Goal: Task Accomplishment & Management: Use online tool/utility

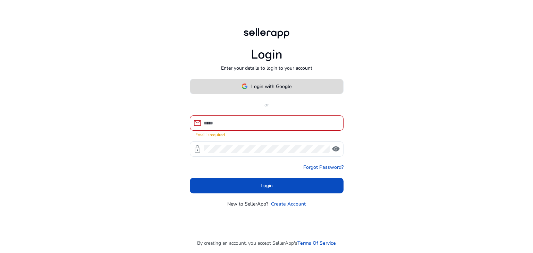
click at [272, 93] on button "Login with Google" at bounding box center [267, 87] width 154 height 16
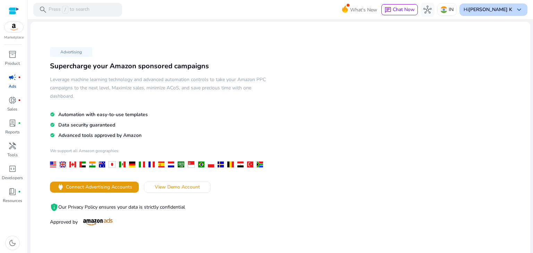
click at [486, 9] on b "[PERSON_NAME] K" at bounding box center [491, 9] width 44 height 7
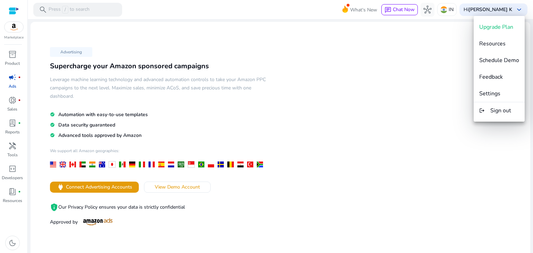
click at [445, 27] on div at bounding box center [266, 126] width 533 height 253
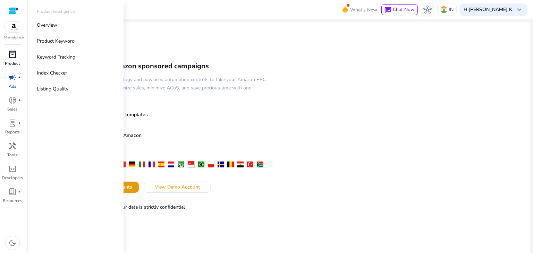
click at [14, 59] on span "inventory_2" at bounding box center [12, 54] width 8 height 8
click at [43, 87] on p "Listing Quality" at bounding box center [53, 88] width 32 height 7
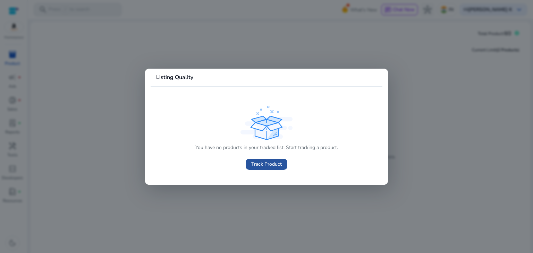
click at [270, 162] on span "Track Product" at bounding box center [266, 164] width 31 height 7
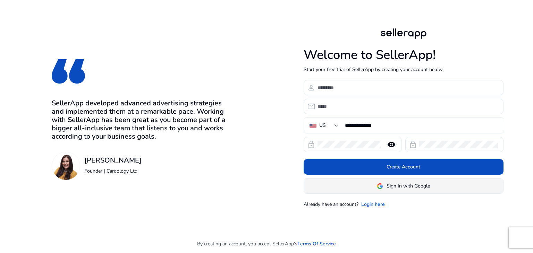
click at [390, 186] on span "Sign In with Google" at bounding box center [408, 186] width 43 height 7
